Goal: Use online tool/utility

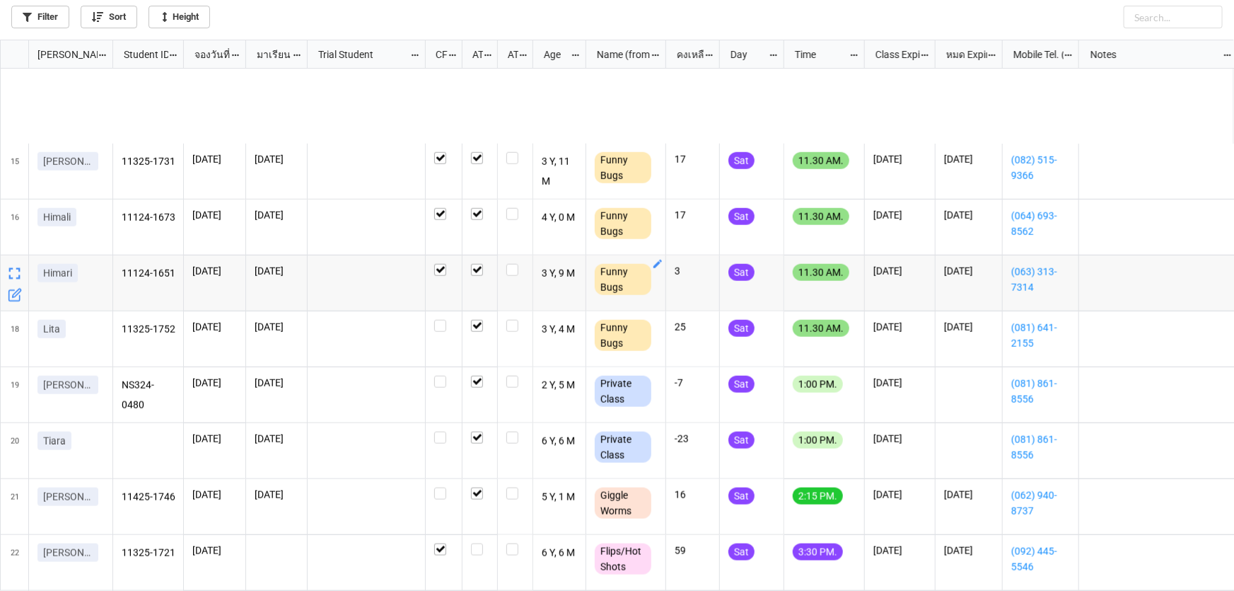
scroll to position [936, 0]
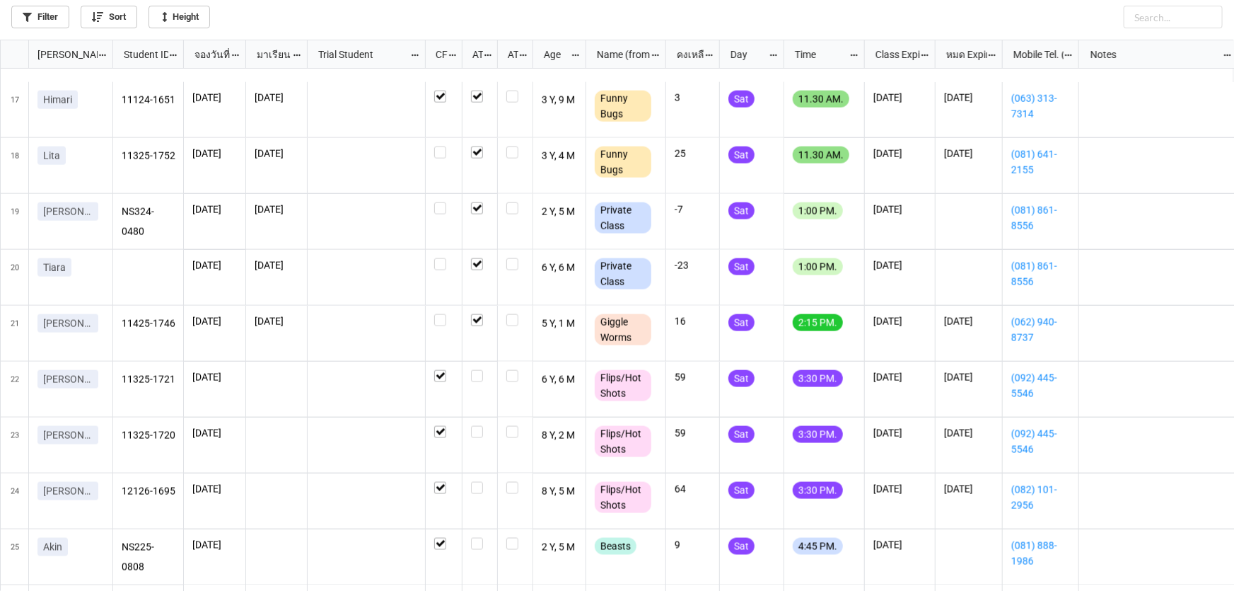
scroll to position [936, 0]
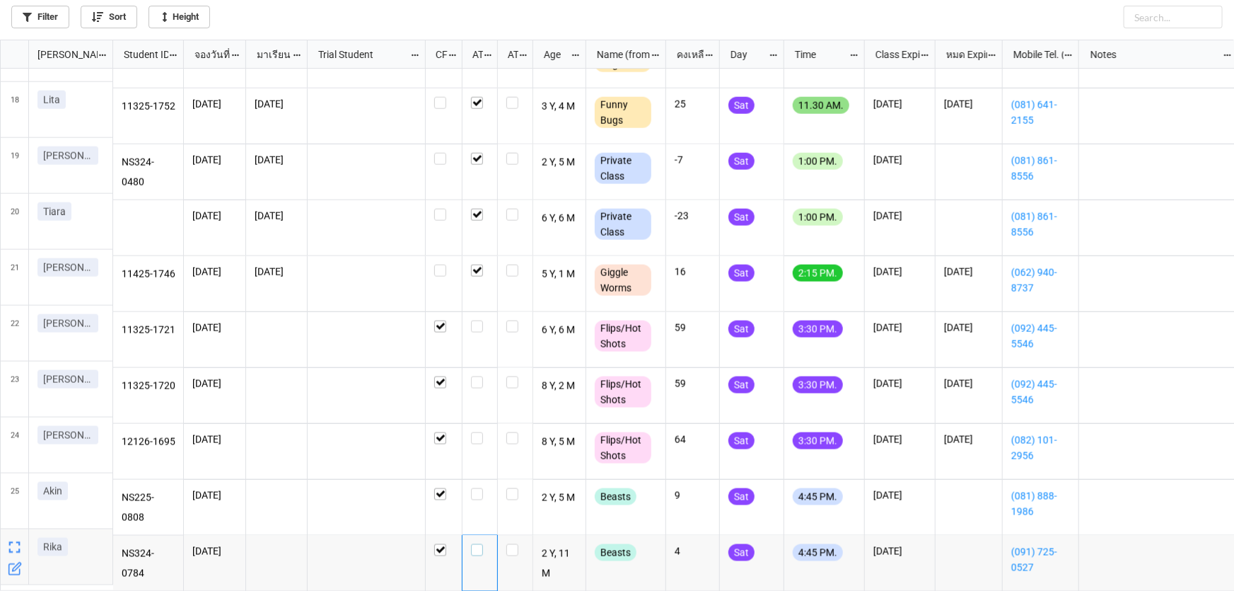
click at [476, 544] on label "grid" at bounding box center [480, 544] width 18 height 0
click at [478, 488] on label "grid" at bounding box center [480, 488] width 18 height 0
click at [477, 432] on label "grid" at bounding box center [480, 432] width 18 height 0
click at [475, 376] on label "grid" at bounding box center [480, 376] width 18 height 0
click at [477, 320] on label "grid" at bounding box center [480, 320] width 18 height 0
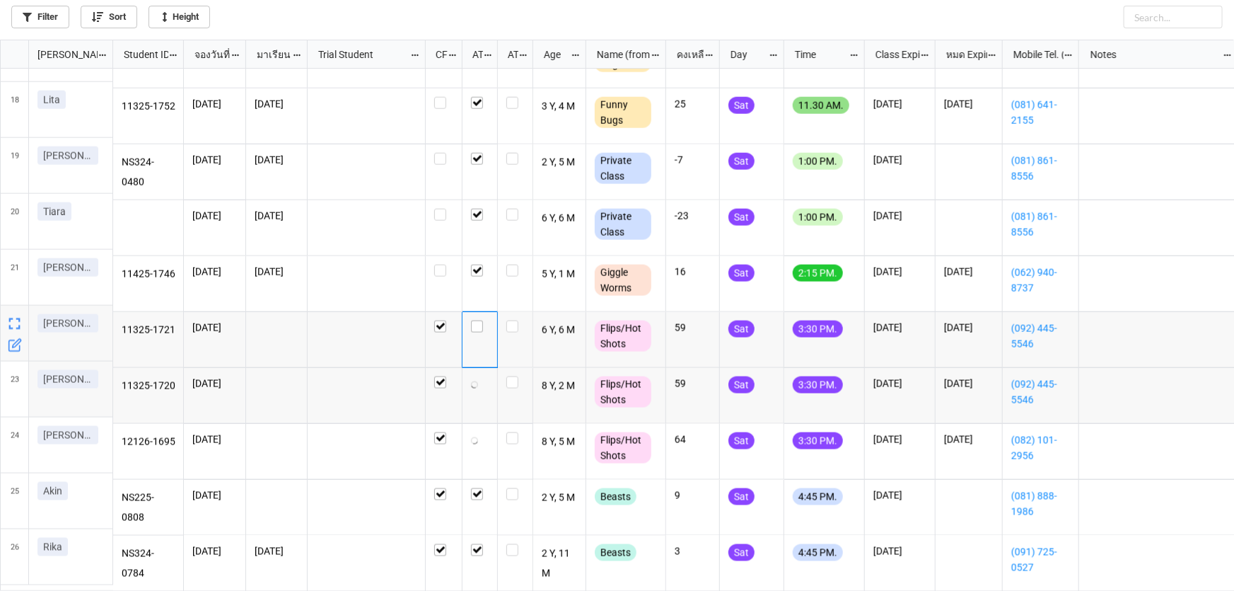
checkbox input "true"
